Goal: Information Seeking & Learning: Learn about a topic

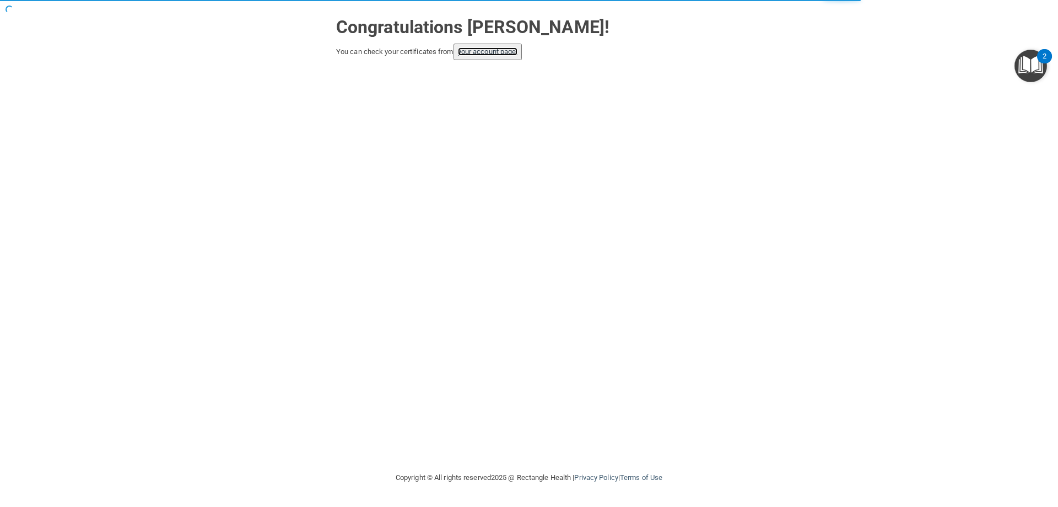
click at [472, 52] on link "your account page!" at bounding box center [488, 51] width 60 height 8
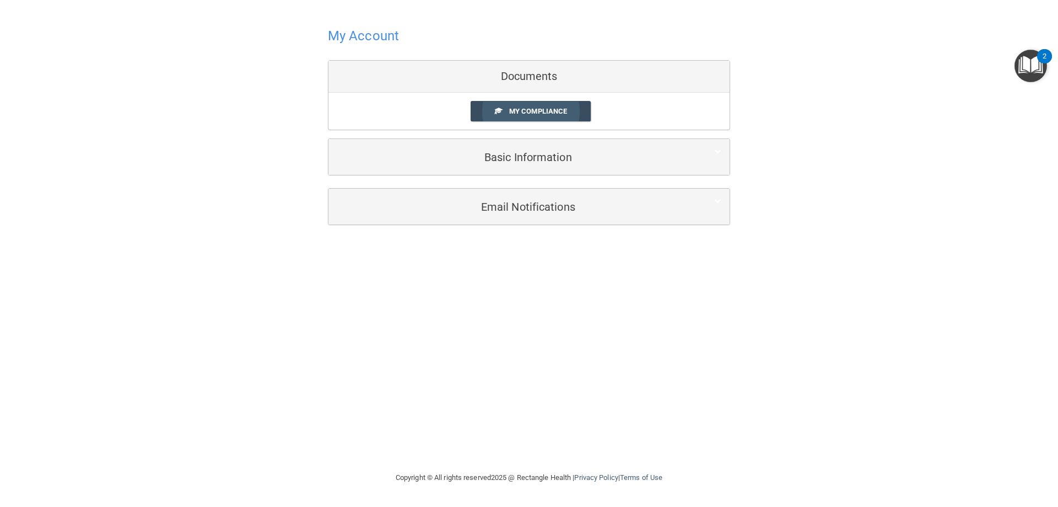
click at [535, 110] on span "My Compliance" at bounding box center [538, 111] width 58 height 8
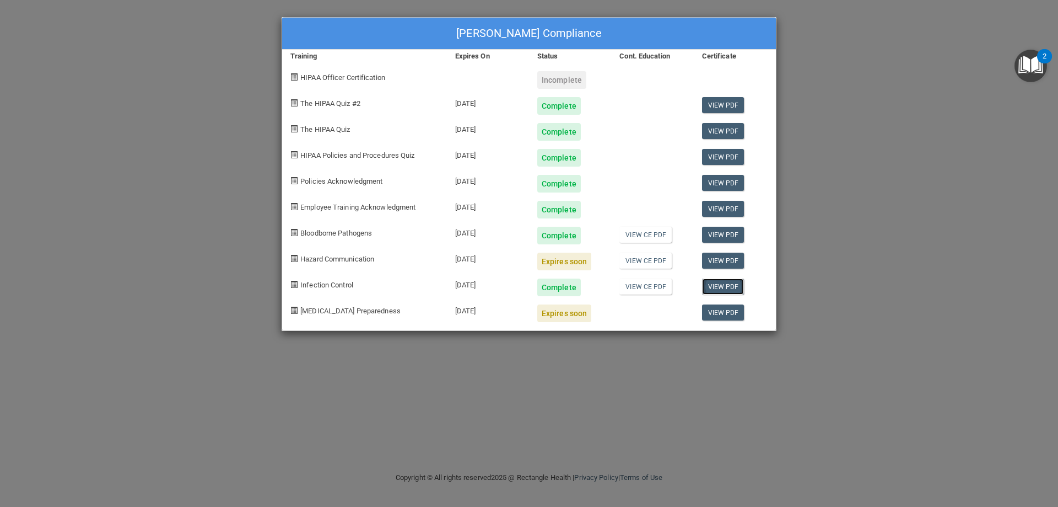
click at [713, 283] on link "View PDF" at bounding box center [723, 286] width 42 height 16
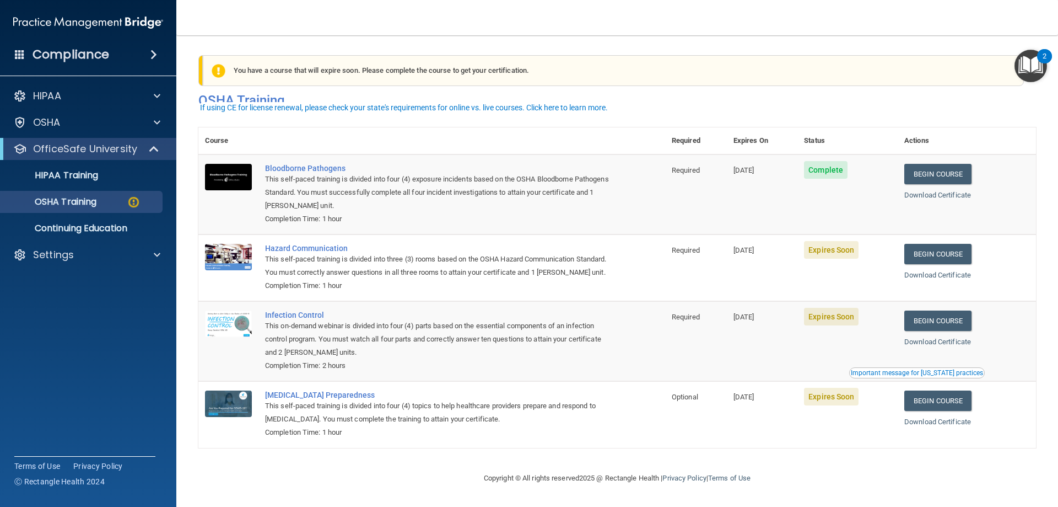
scroll to position [14, 0]
click at [131, 199] on img at bounding box center [134, 202] width 14 height 14
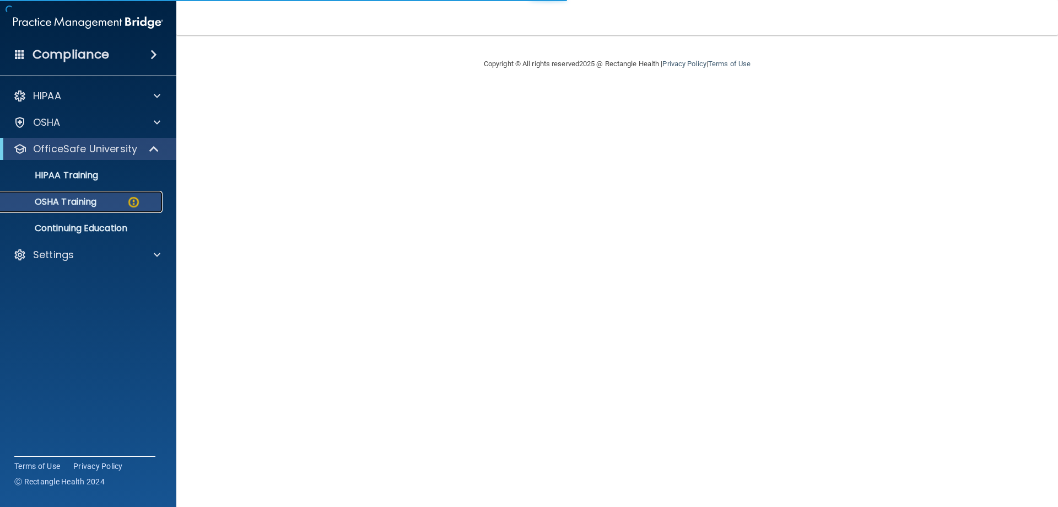
click at [116, 198] on div "OSHA Training" at bounding box center [82, 201] width 150 height 11
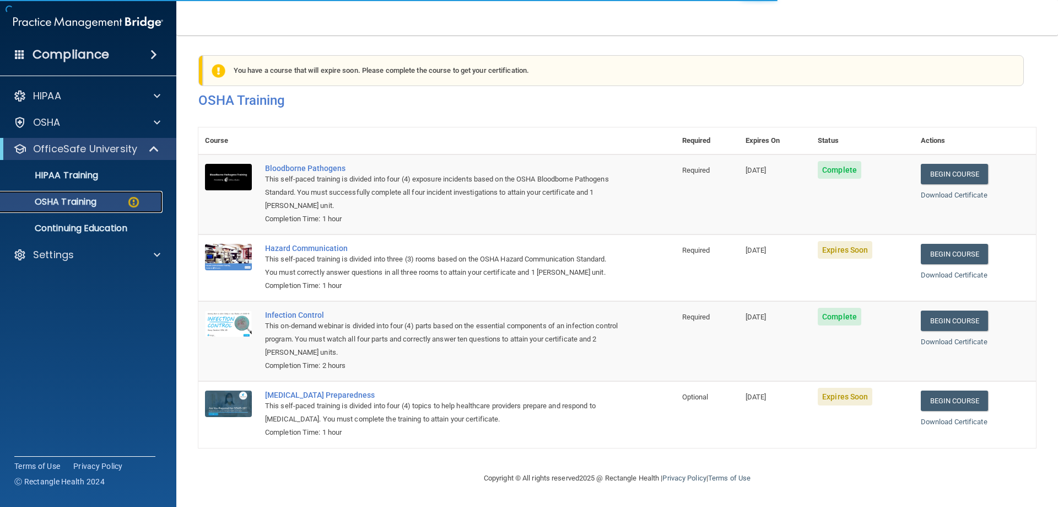
scroll to position [14, 0]
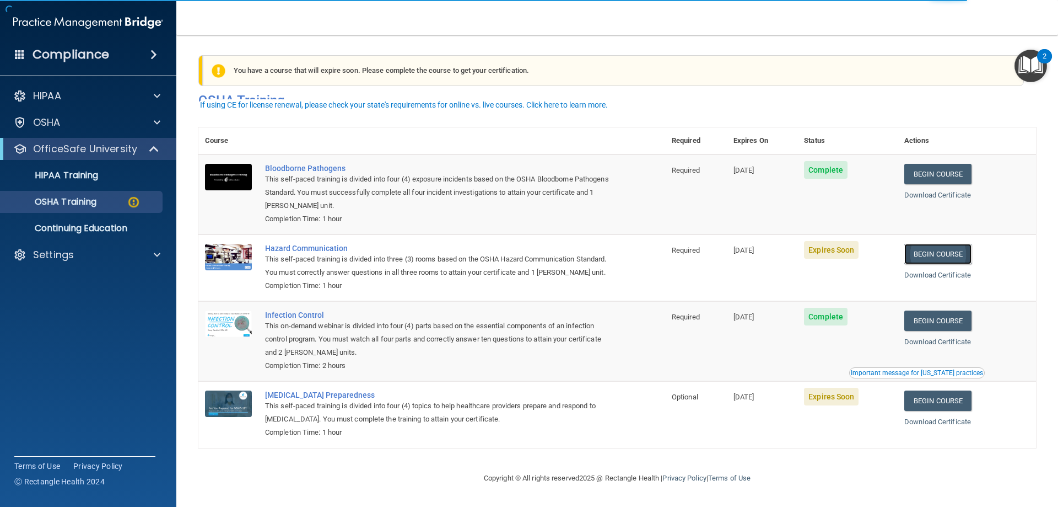
click at [943, 244] on link "Begin Course" at bounding box center [937, 254] width 67 height 20
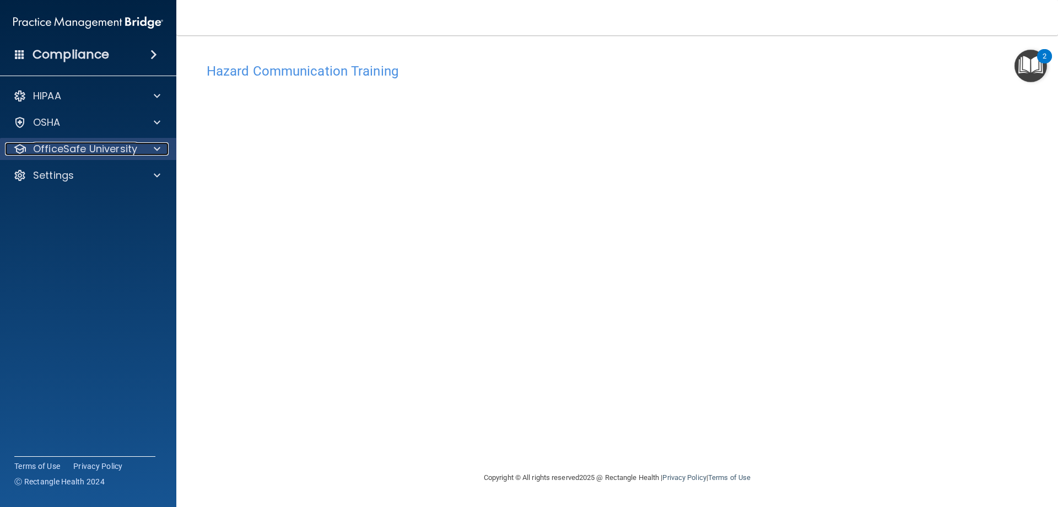
click at [155, 146] on span at bounding box center [157, 148] width 7 height 13
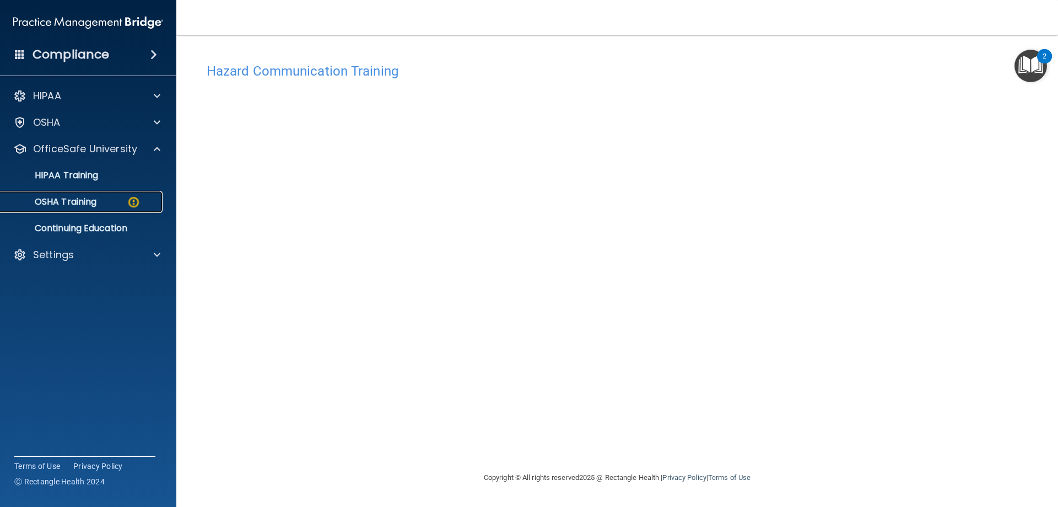
click at [122, 200] on div "OSHA Training" at bounding box center [82, 201] width 150 height 11
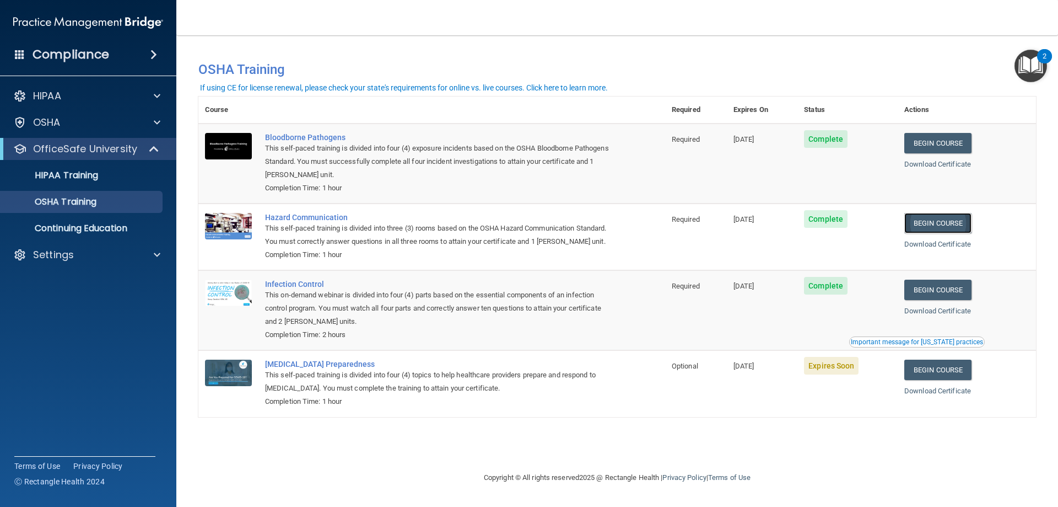
click at [935, 219] on link "Begin Course" at bounding box center [937, 223] width 67 height 20
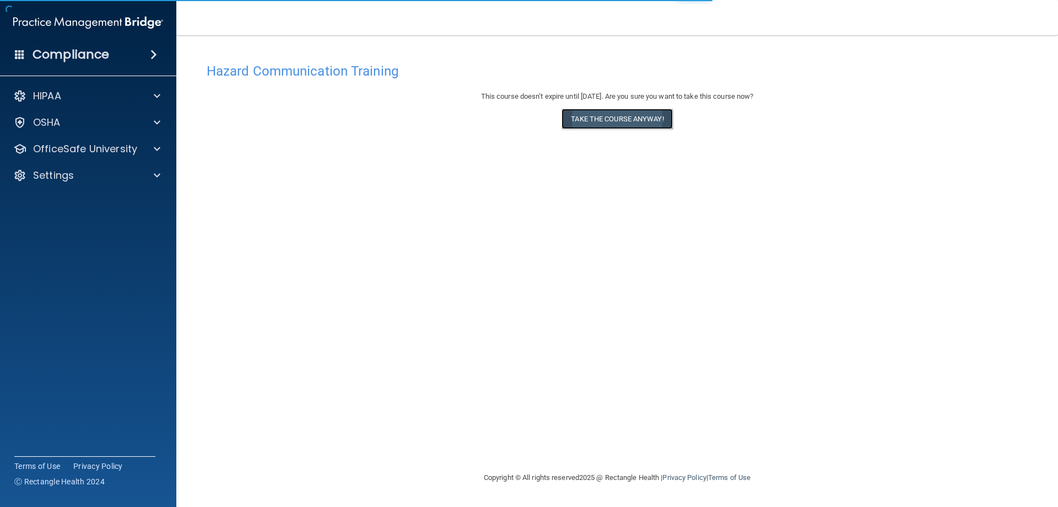
click at [620, 116] on button "Take the course anyway!" at bounding box center [617, 119] width 111 height 20
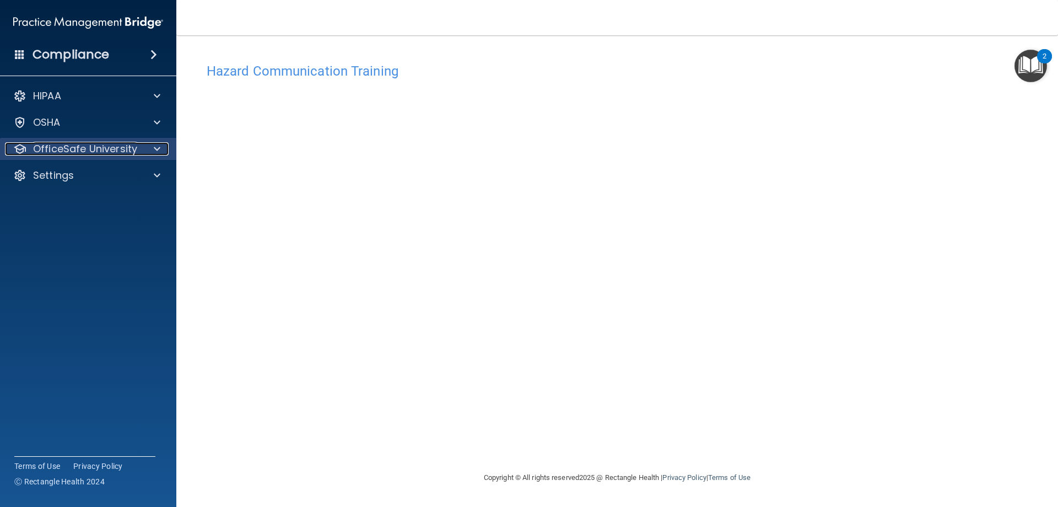
click at [149, 147] on div at bounding box center [156, 148] width 28 height 13
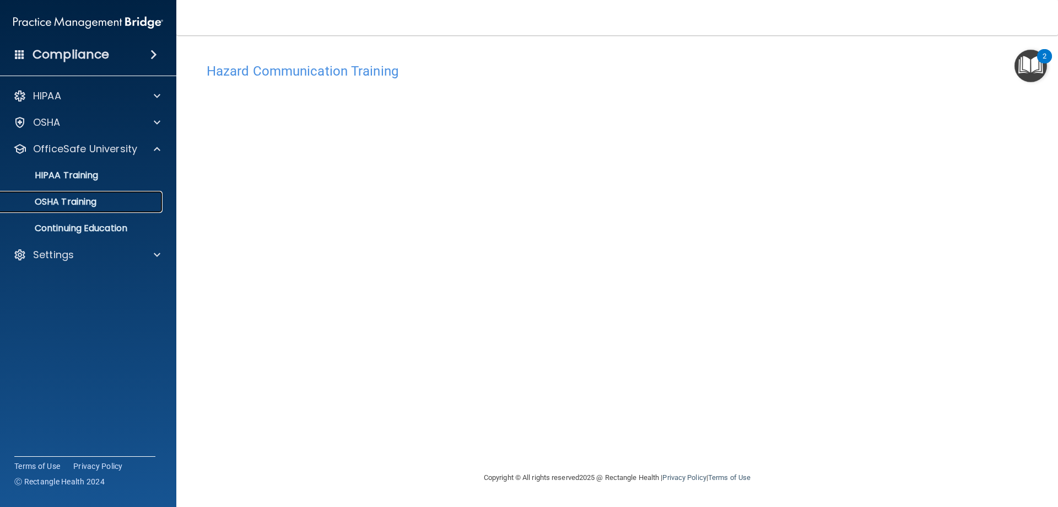
click at [107, 202] on div "OSHA Training" at bounding box center [82, 201] width 150 height 11
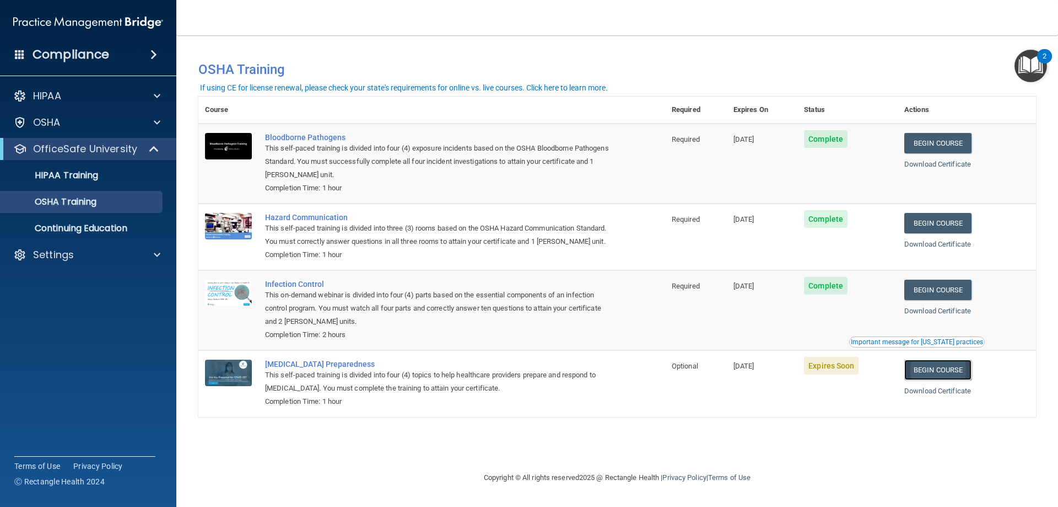
click at [946, 379] on link "Begin Course" at bounding box center [937, 369] width 67 height 20
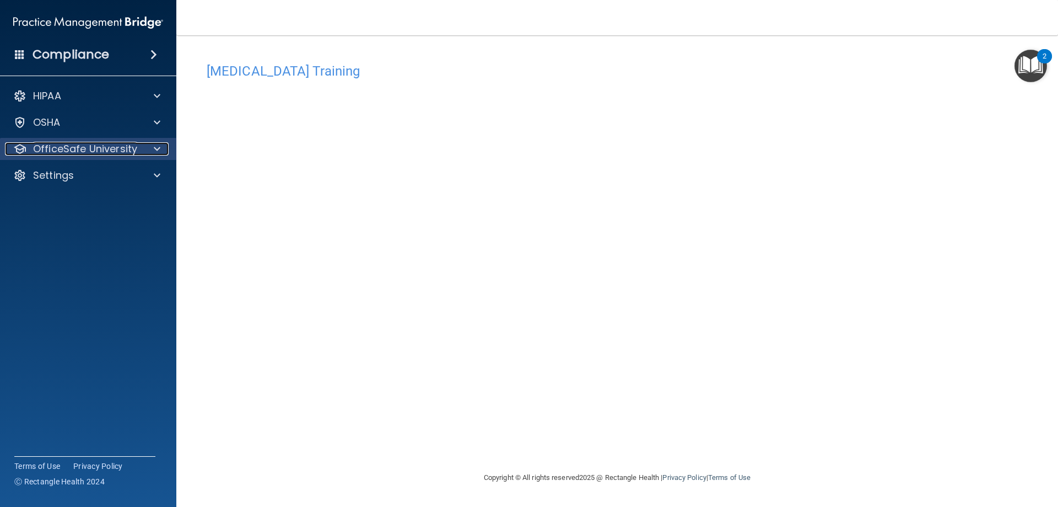
click at [161, 143] on div at bounding box center [156, 148] width 28 height 13
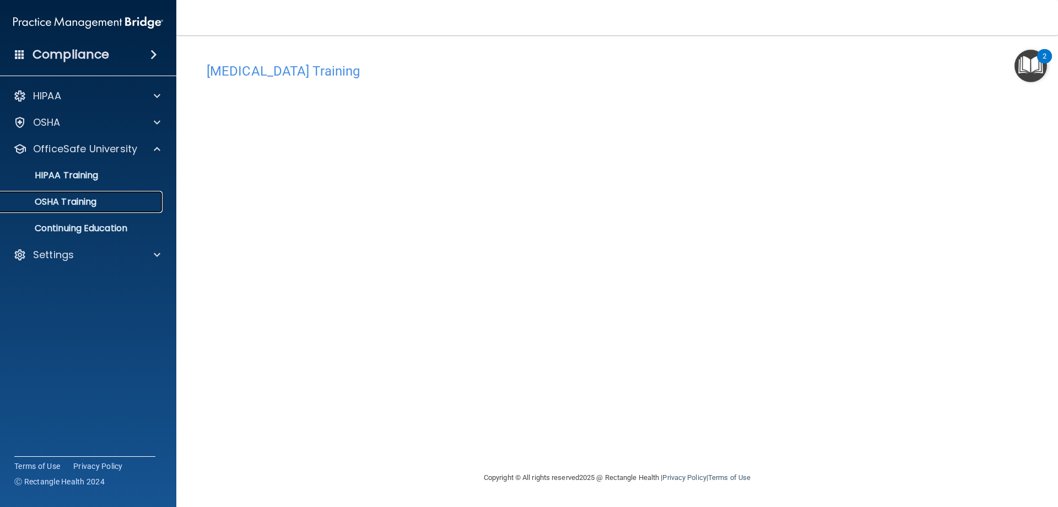
click at [104, 201] on div "OSHA Training" at bounding box center [82, 201] width 150 height 11
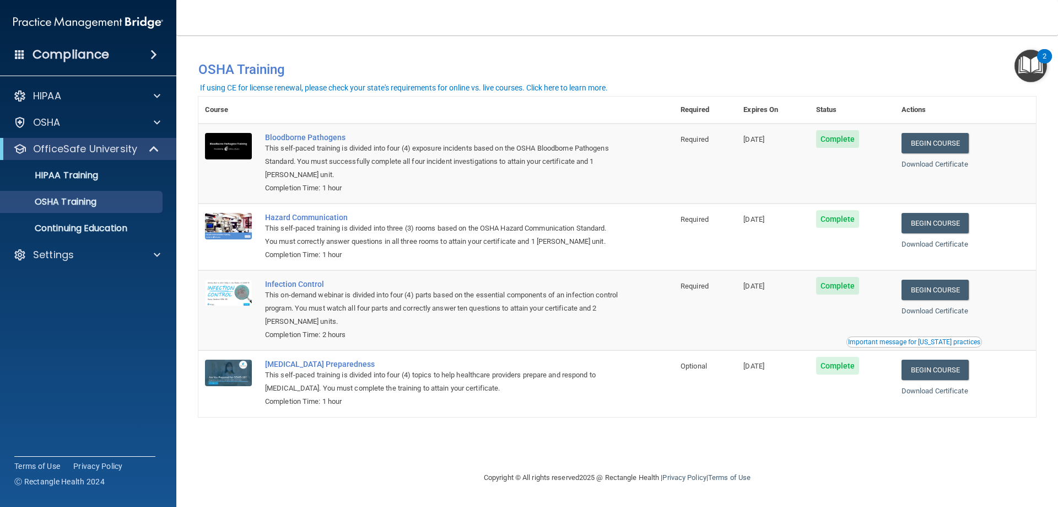
click at [886, 341] on div "Important message for California practices" at bounding box center [914, 341] width 132 height 7
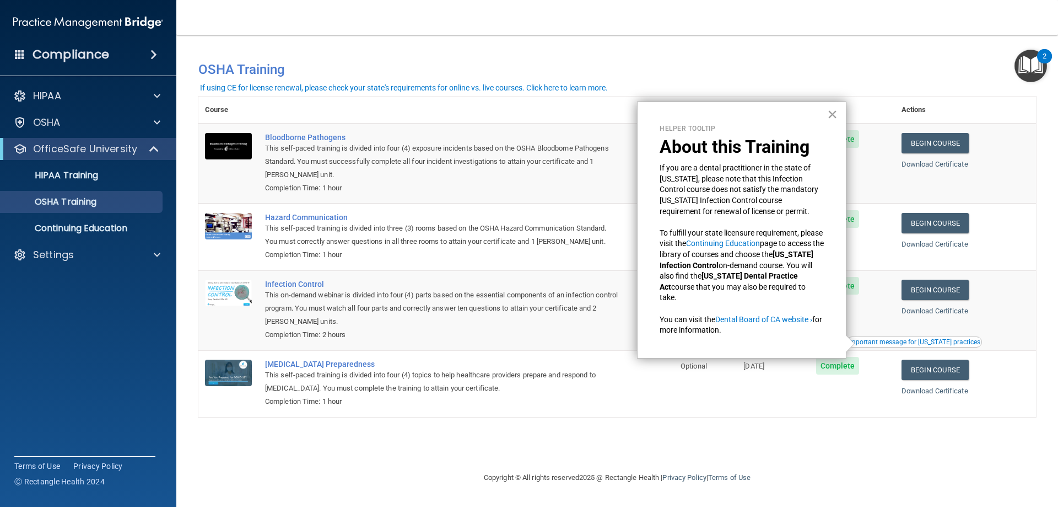
click at [836, 105] on button "×" at bounding box center [832, 114] width 10 height 18
